Goal: Task Accomplishment & Management: Manage account settings

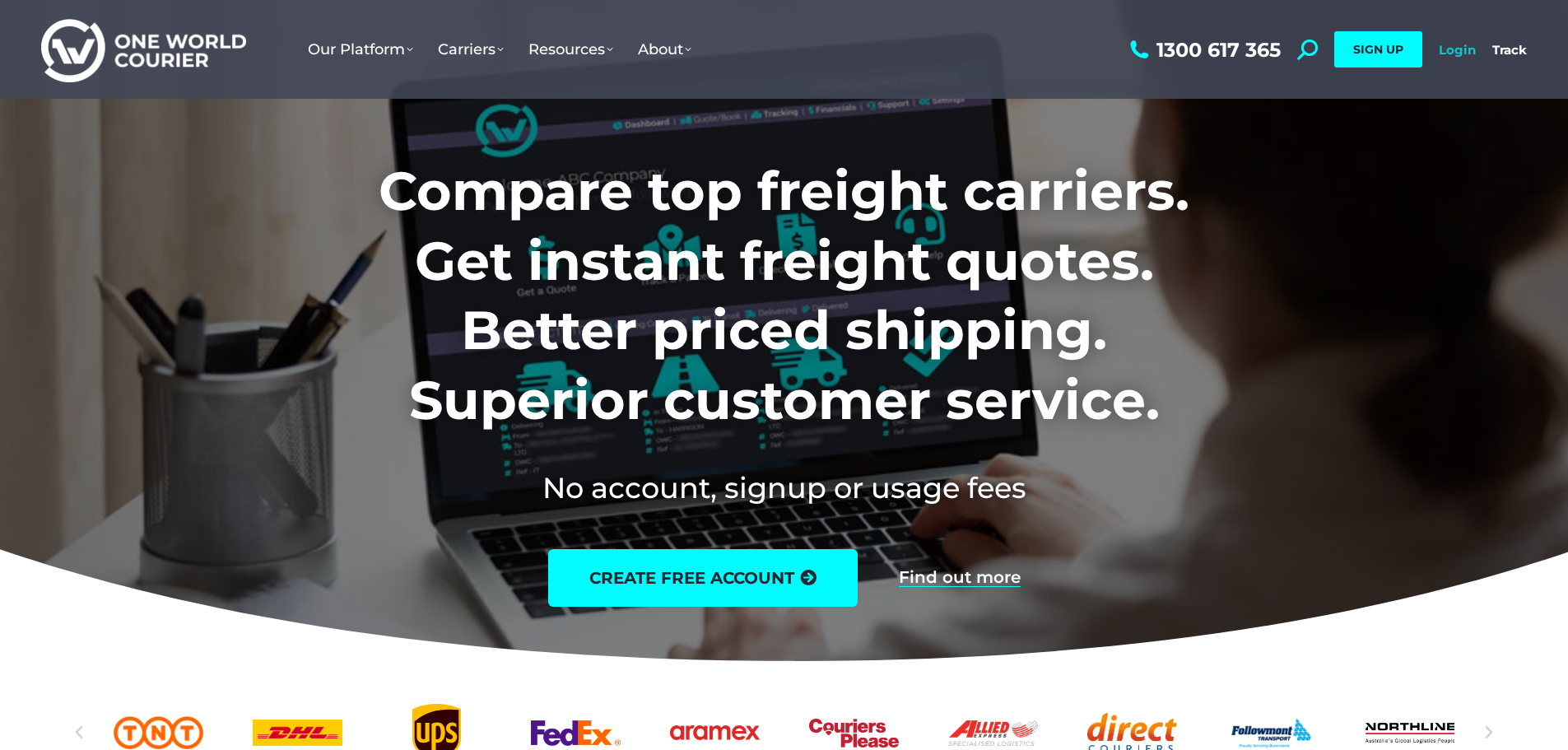
click at [1464, 52] on link "Login" at bounding box center [1457, 49] width 37 height 16
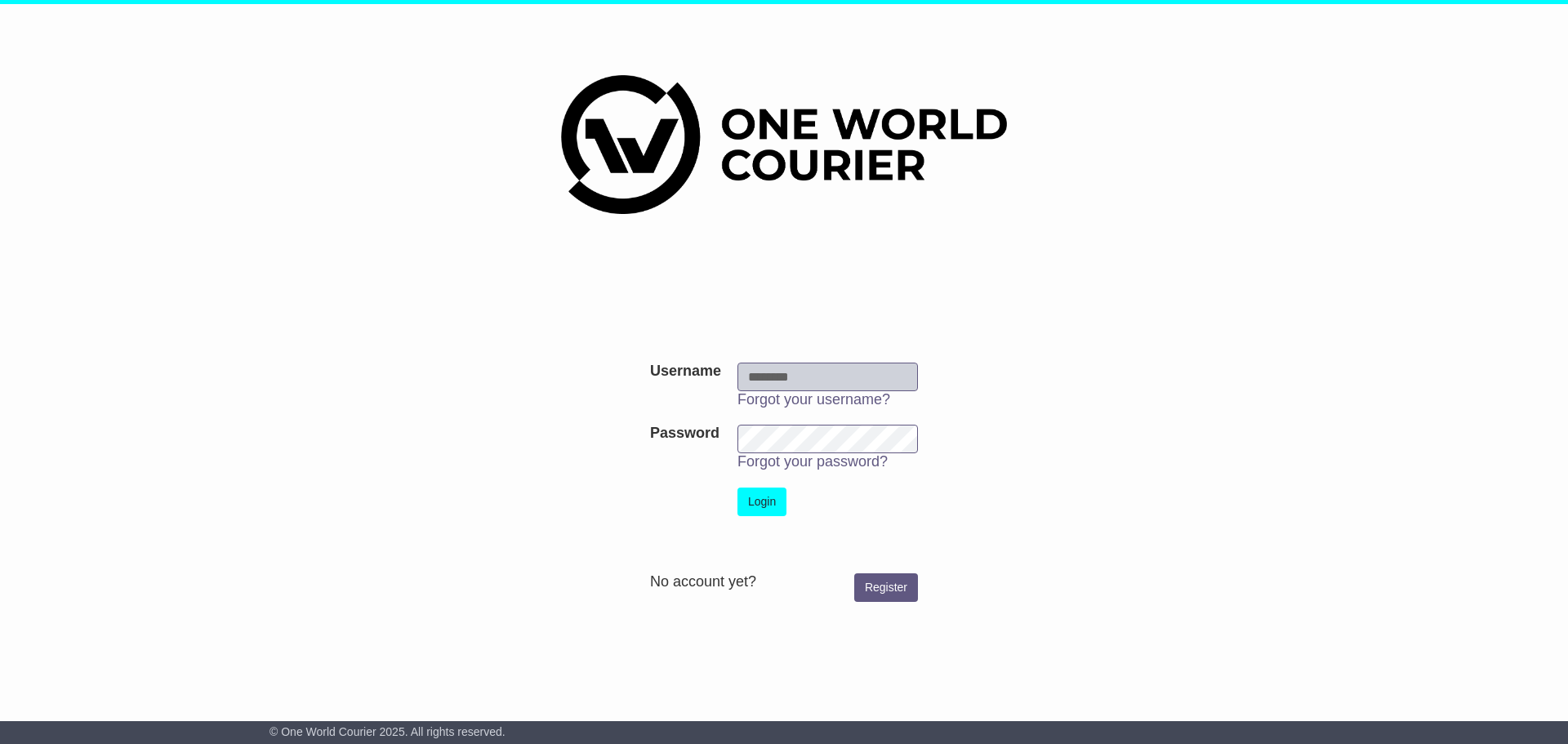
type input "**********"
click at [765, 505] on button "Login" at bounding box center [762, 501] width 49 height 28
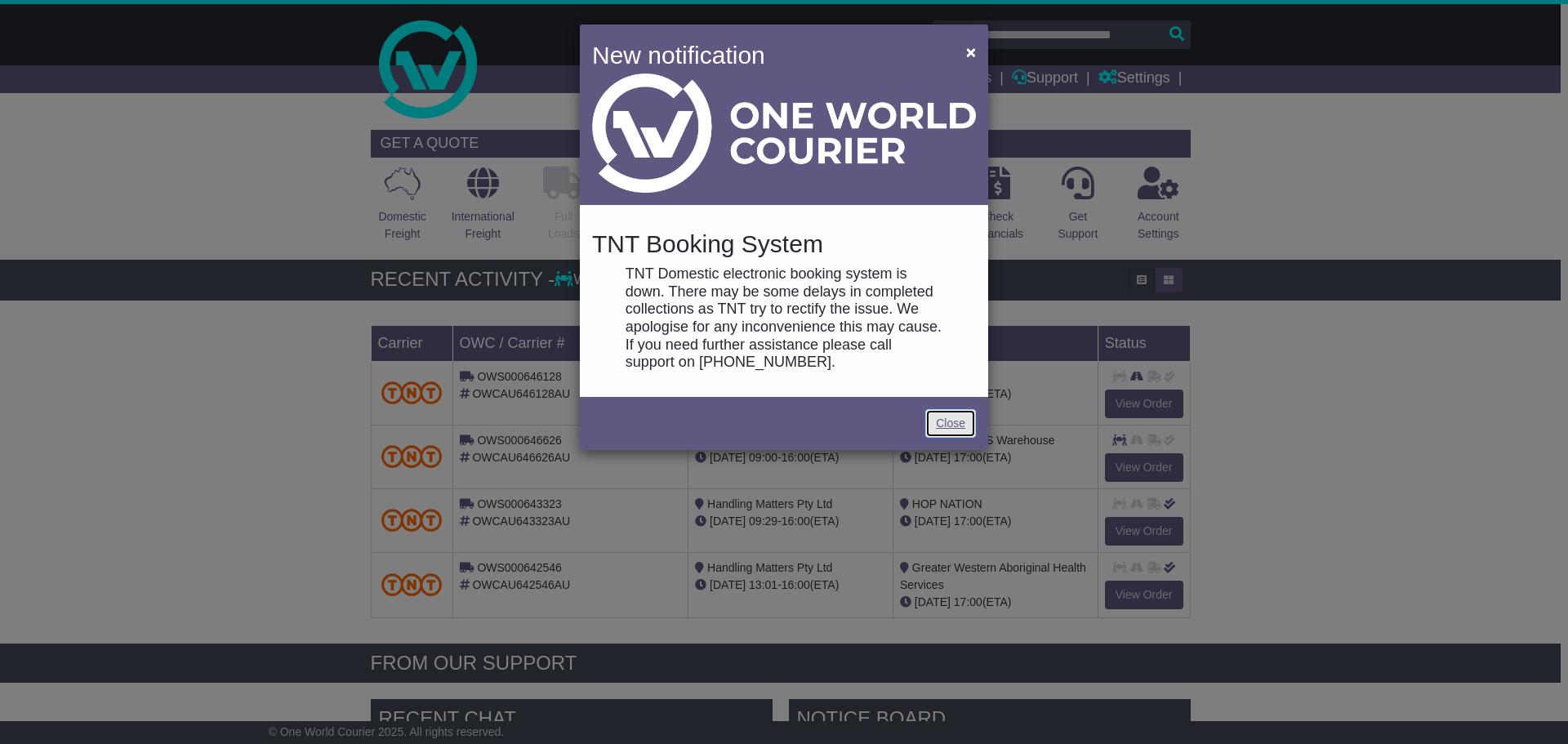
click at [948, 425] on link "Close" at bounding box center [950, 423] width 51 height 28
